Goal: Obtain resource: Obtain resource

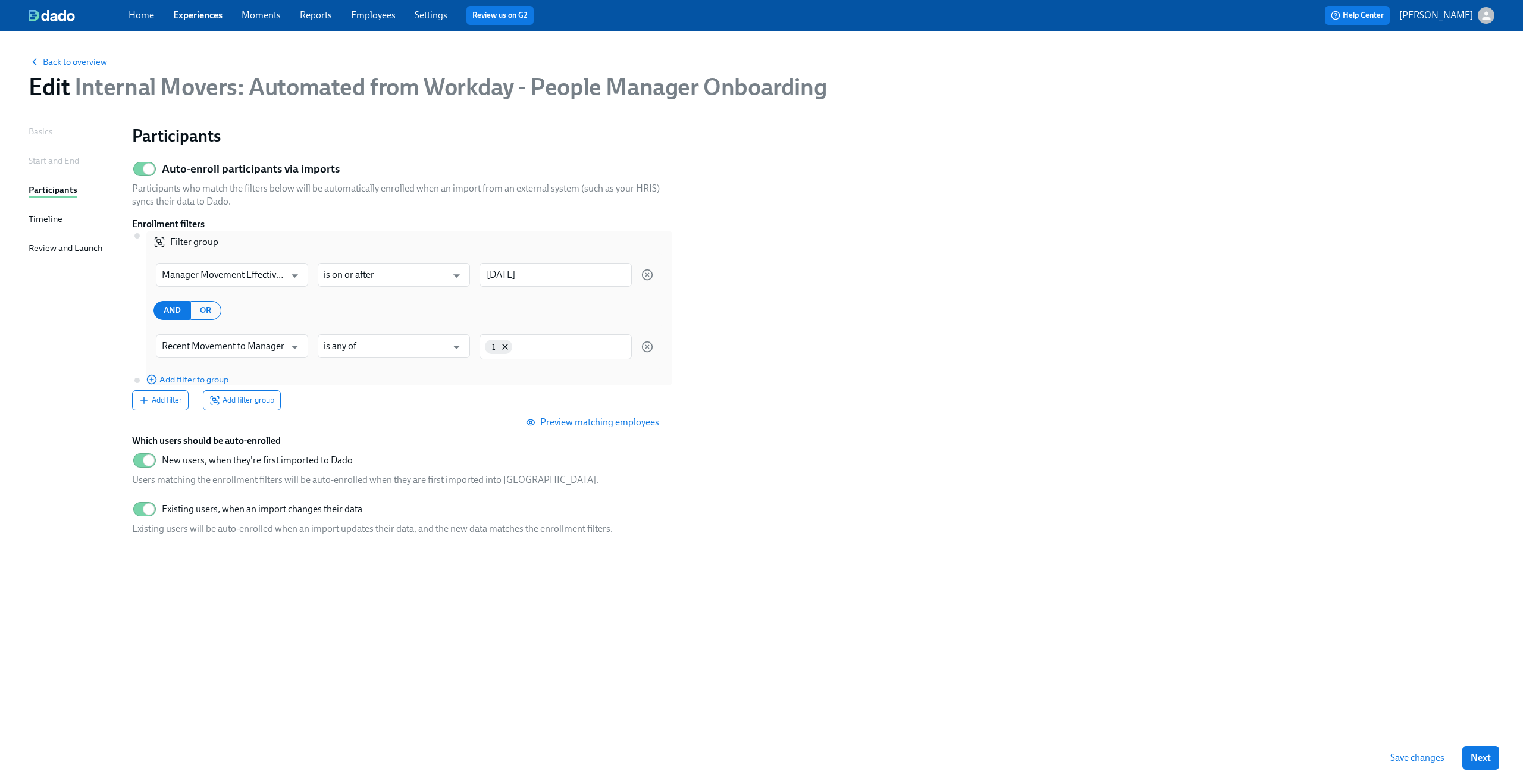
click at [1122, 295] on section "Auto-enroll participants via imports Participants who match the filters below w…" at bounding box center [813, 350] width 1362 height 389
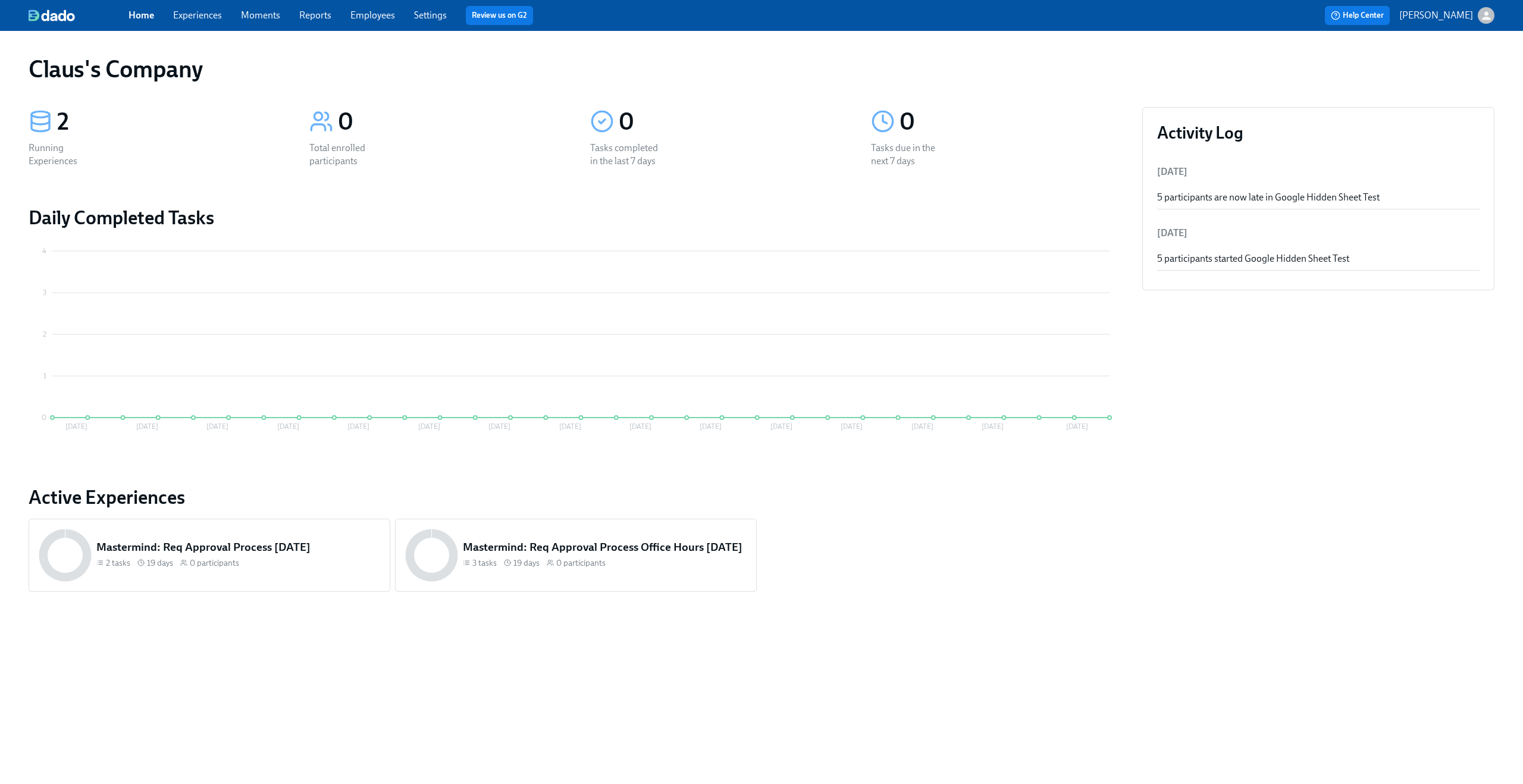
click at [1477, 16] on button "[PERSON_NAME]" at bounding box center [1446, 16] width 95 height 16
click at [1467, 72] on span "Switch organization..." at bounding box center [1428, 69] width 112 height 13
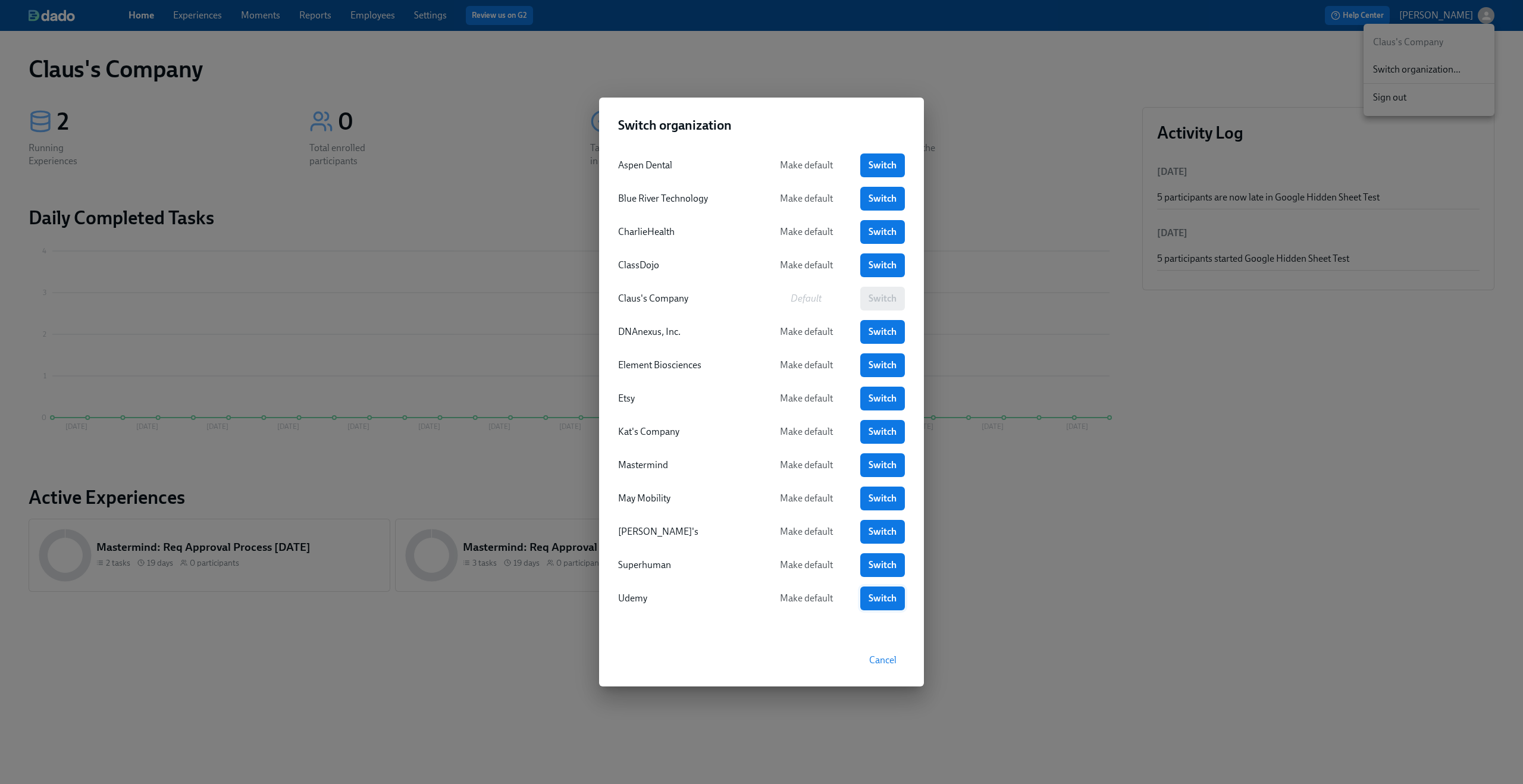
click at [881, 598] on span "Switch" at bounding box center [882, 598] width 28 height 12
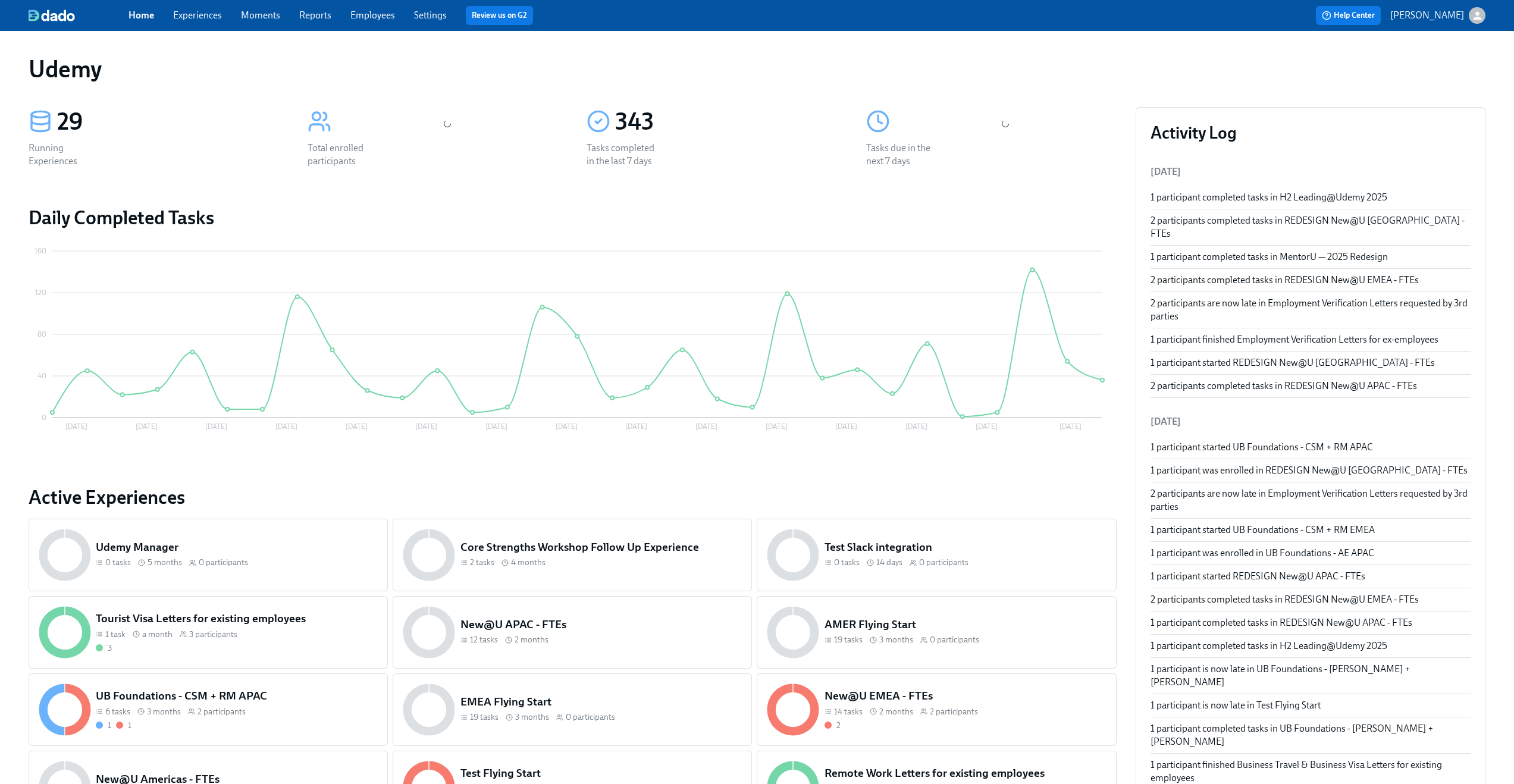
click at [201, 13] on link "Experiences" at bounding box center [198, 16] width 49 height 11
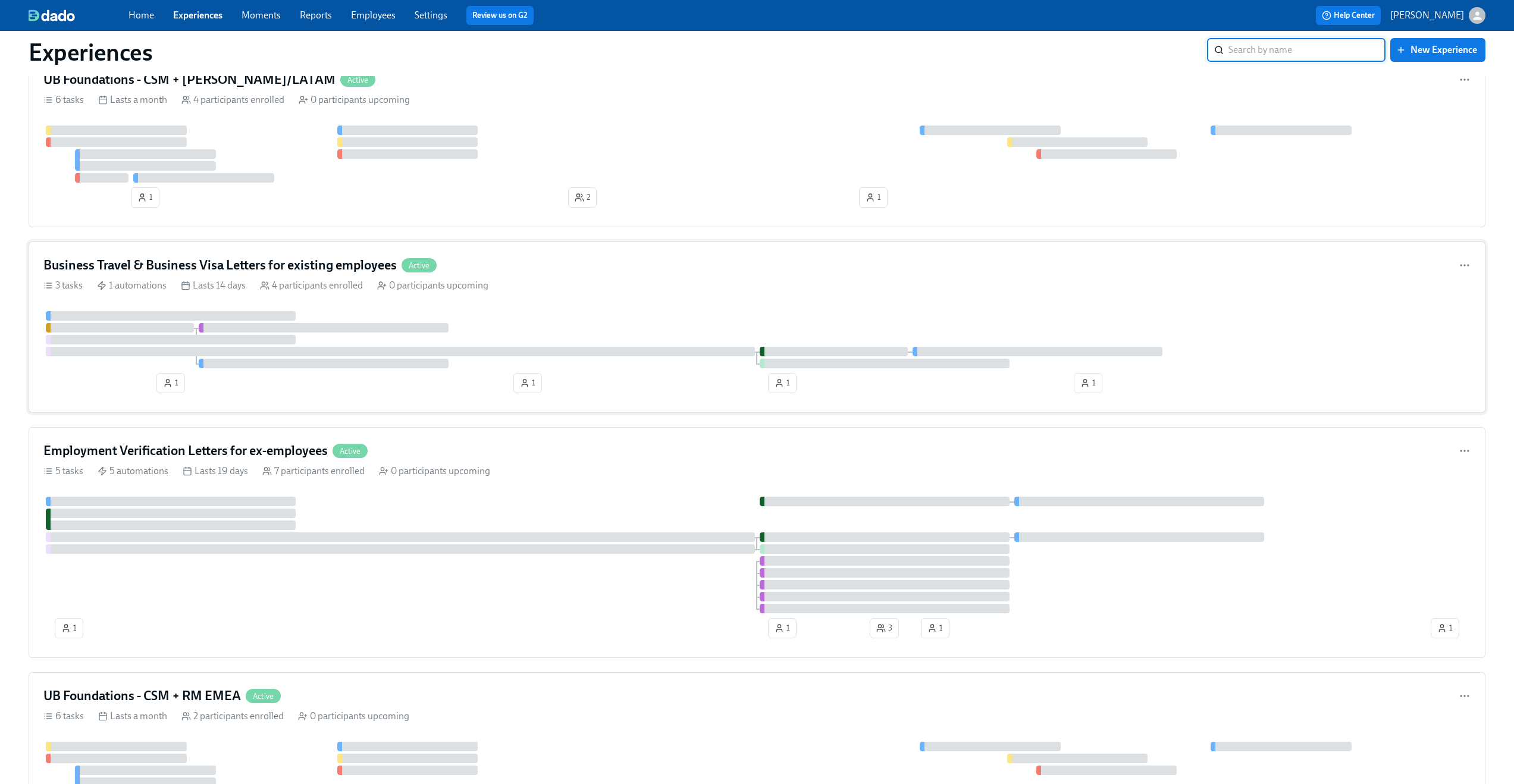
scroll to position [2791, 0]
click at [578, 490] on div "Employment Verification Letters for ex-employees Active 5 tasks 5 automations L…" at bounding box center [757, 540] width 1457 height 231
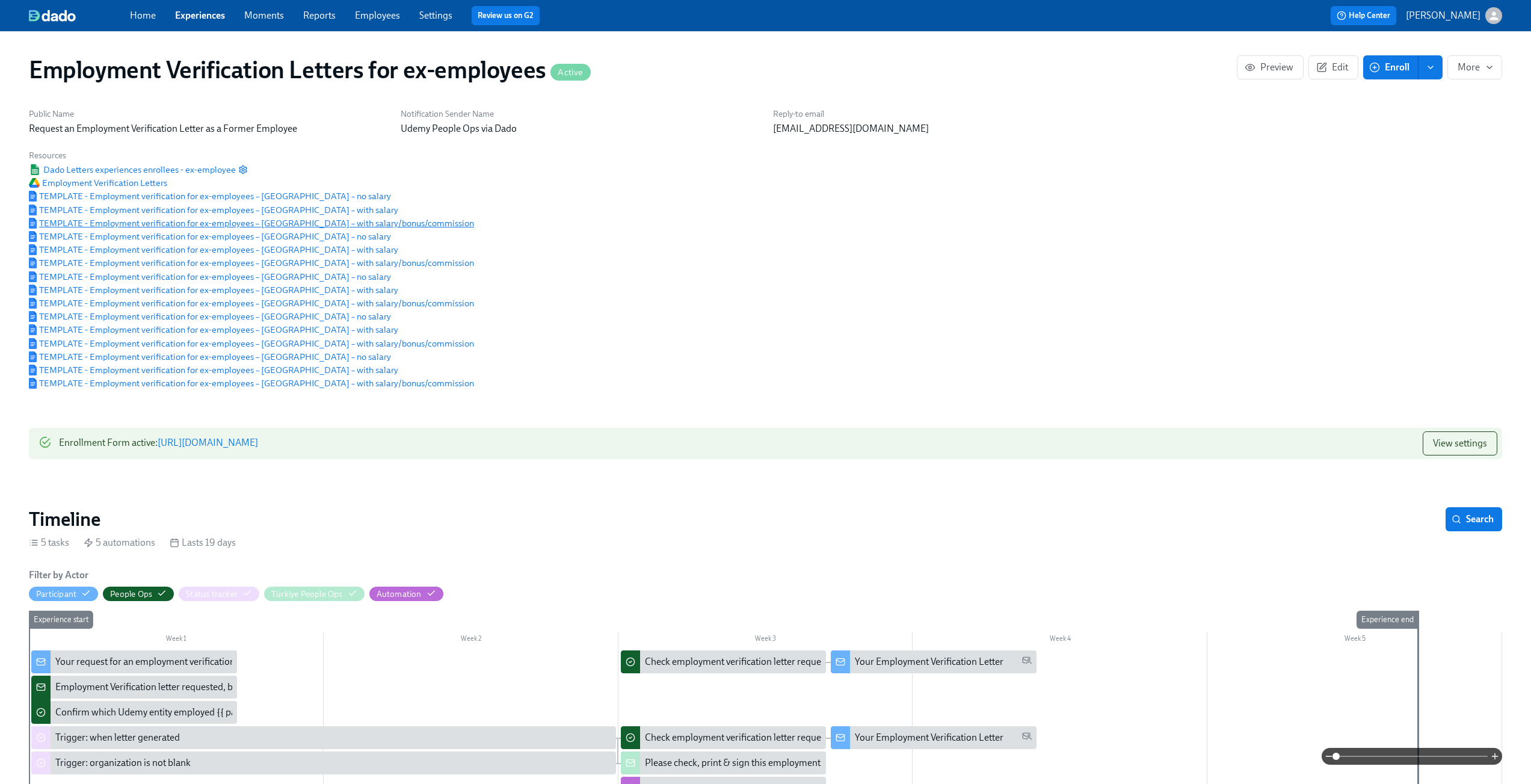
drag, startPoint x: 425, startPoint y: 221, endPoint x: 323, endPoint y: 225, distance: 102.1
click at [323, 225] on div "Public Name Request an Employment Verification Letter as a Former Employee Noti…" at bounding box center [765, 248] width 1487 height 295
click at [215, 18] on link "Experiences" at bounding box center [200, 16] width 50 height 12
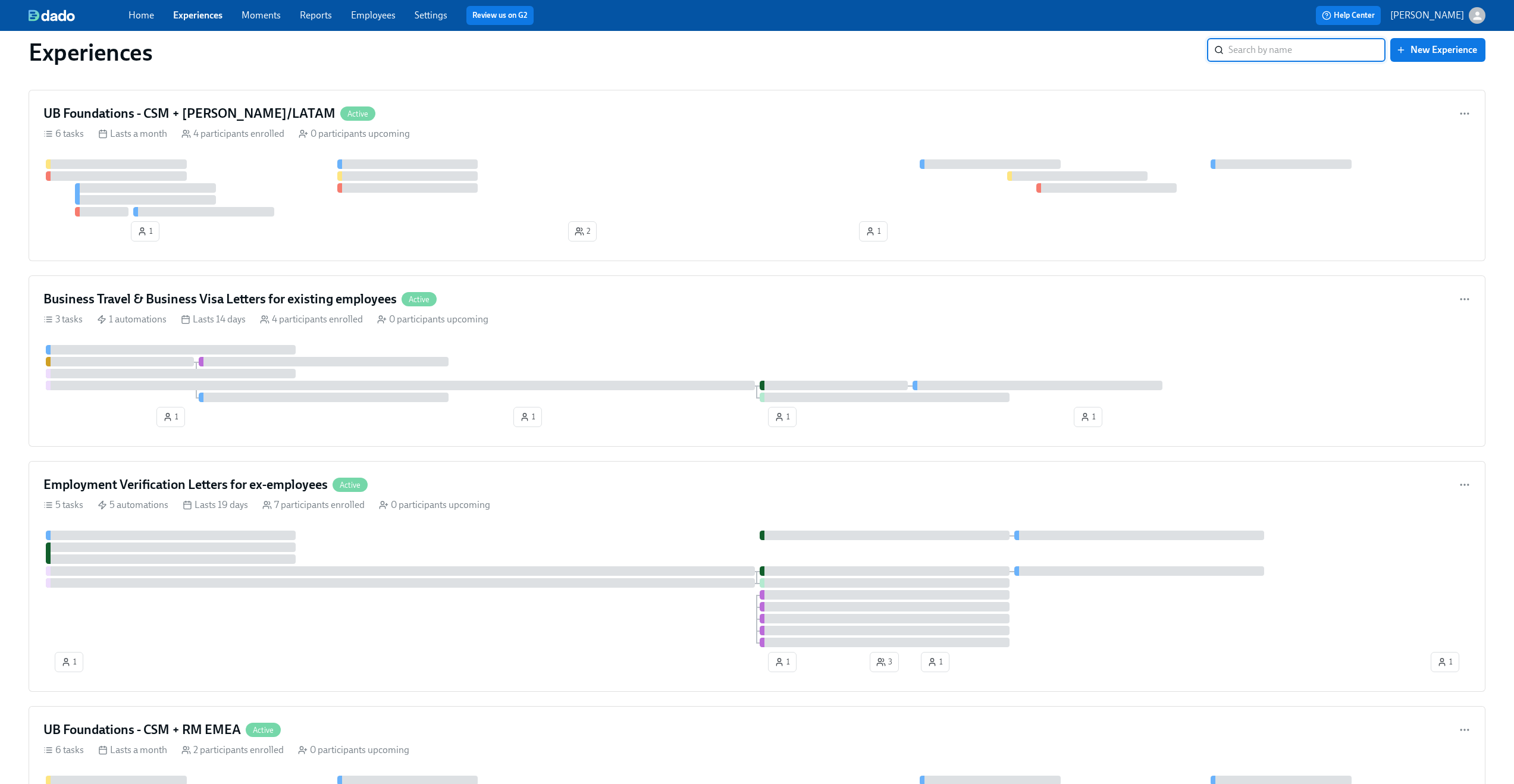
scroll to position [2872, 0]
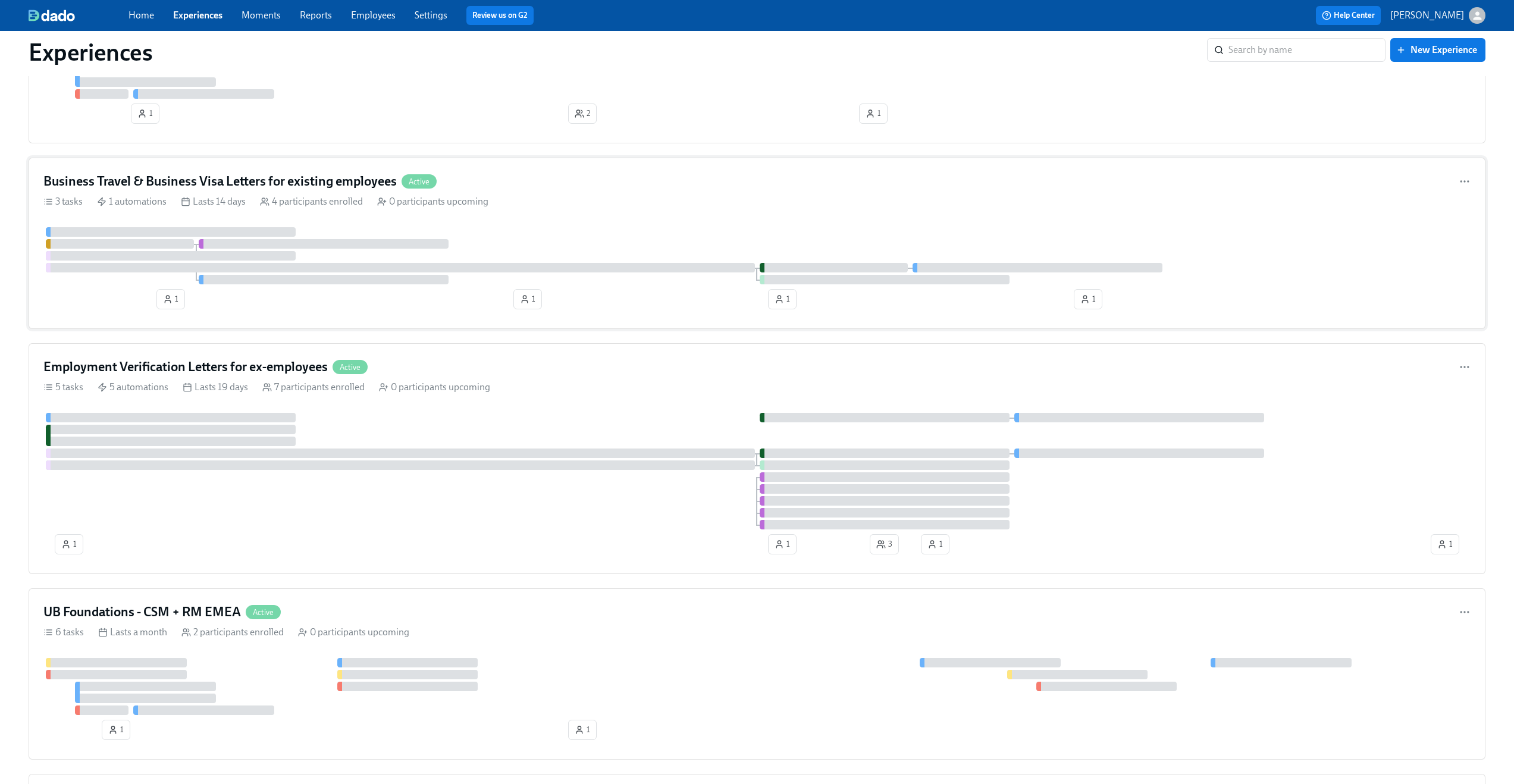
click at [575, 212] on div "Business Travel & Business Visa Letters for existing employees Active 3 tasks 1…" at bounding box center [757, 243] width 1457 height 171
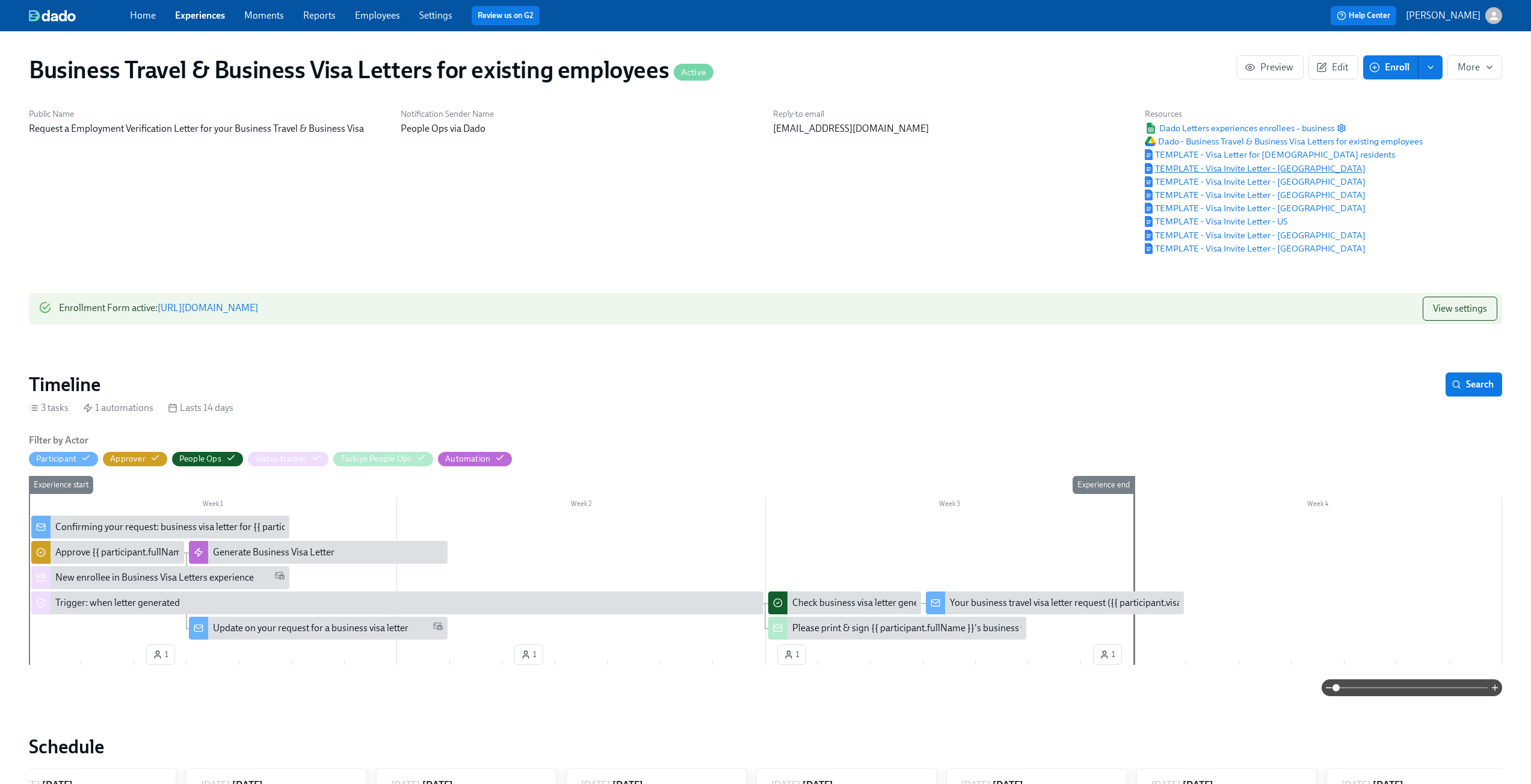
scroll to position [0, 418]
click at [1244, 233] on span "TEMPLATE - Visa Invite Letter - Mexico" at bounding box center [1255, 235] width 220 height 12
click at [1236, 252] on span "TEMPLATE - Visa Invite Letter - Brazil" at bounding box center [1255, 248] width 220 height 12
click at [1201, 234] on span "TEMPLATE - Visa Invite Letter - Mexico" at bounding box center [1255, 235] width 220 height 12
